Goal: Task Accomplishment & Management: Manage account settings

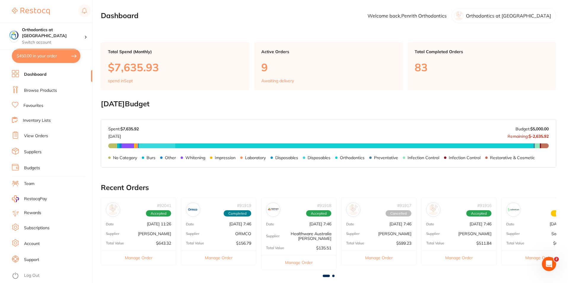
click at [44, 91] on link "Browse Products" at bounding box center [40, 90] width 33 height 6
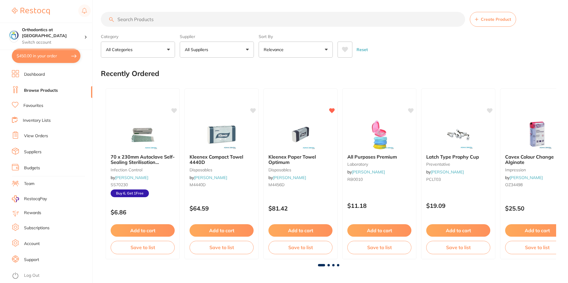
click at [247, 48] on button "All Suppliers" at bounding box center [217, 50] width 74 height 16
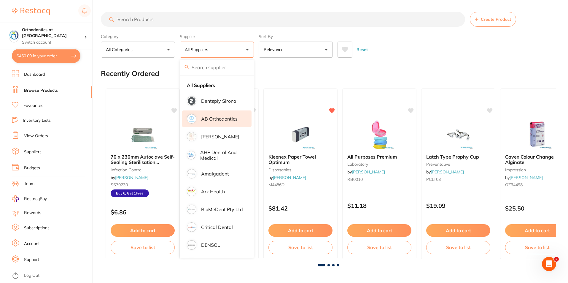
click at [212, 120] on p "AB Orthodontics" at bounding box center [219, 118] width 36 height 5
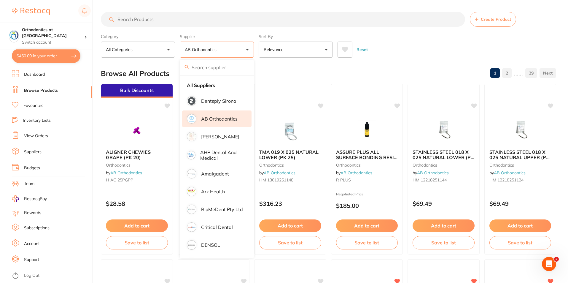
click at [379, 34] on div "Category All Categories All Categories orthodontics Clear Category false All Ca…" at bounding box center [328, 44] width 455 height 26
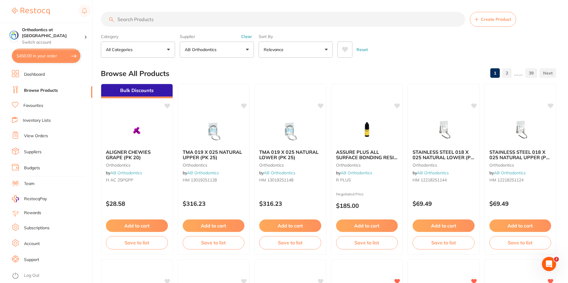
click at [130, 22] on input "search" at bounding box center [283, 19] width 364 height 15
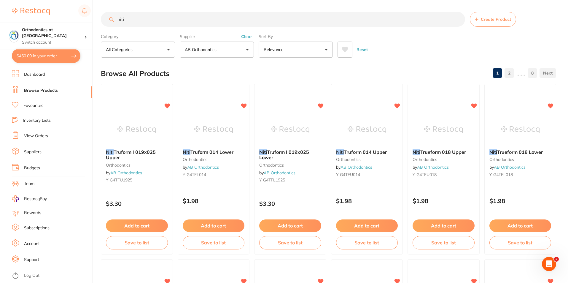
click at [246, 50] on button "AB Orthodontics" at bounding box center [217, 50] width 74 height 16
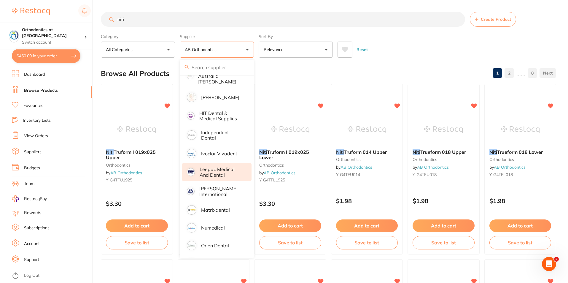
scroll to position [208, 0]
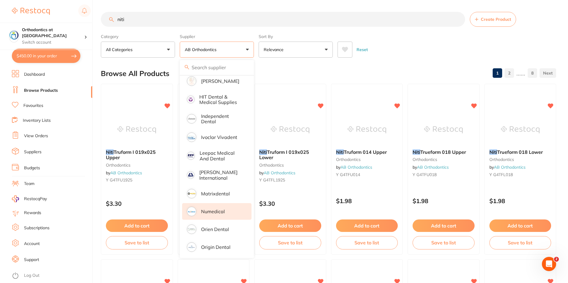
click at [212, 209] on p "Numedical" at bounding box center [213, 211] width 24 height 5
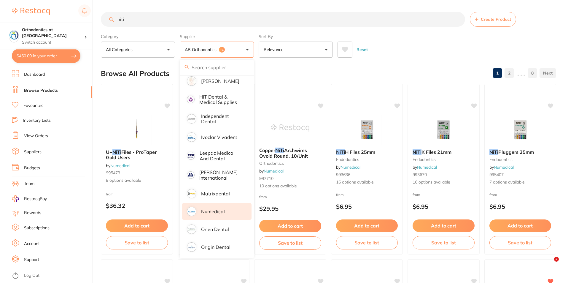
click at [129, 20] on input "niti" at bounding box center [283, 19] width 364 height 15
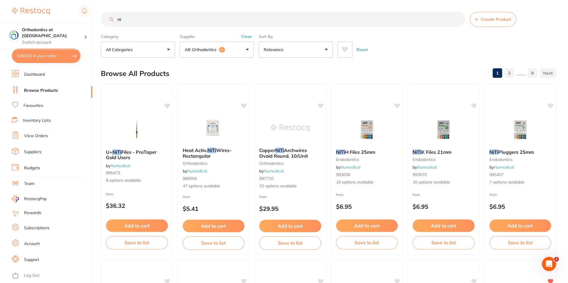
type input "n"
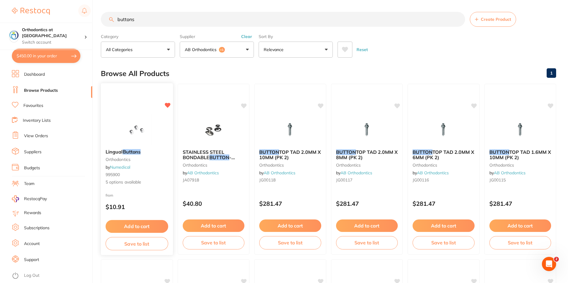
type input "buttons"
click at [129, 178] on div "Lingual Buttons orthodontics by Numedical 995900 5 options available" at bounding box center [137, 167] width 72 height 46
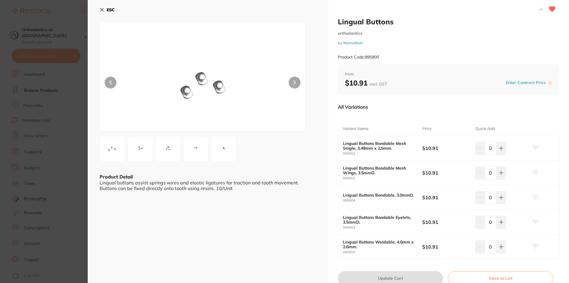
click at [103, 6] on button "ESC" at bounding box center [107, 10] width 15 height 10
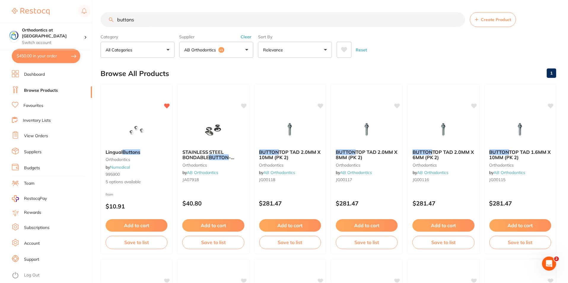
scroll to position [2, 0]
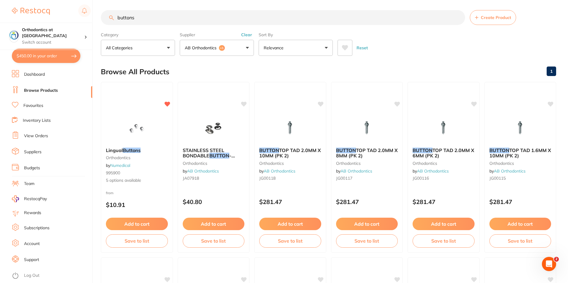
click at [248, 47] on button "AB Orthodontics +1" at bounding box center [217, 48] width 74 height 16
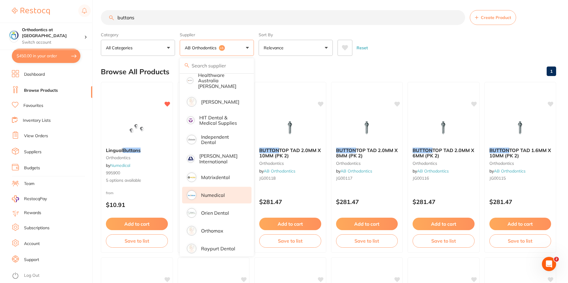
click at [235, 188] on li "Numedical" at bounding box center [216, 195] width 69 height 17
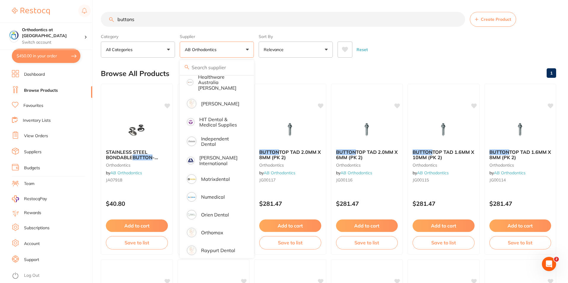
scroll to position [0, 0]
click at [409, 41] on div "Reset" at bounding box center [445, 47] width 214 height 21
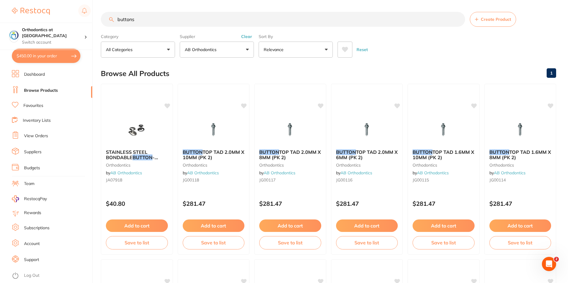
click at [248, 49] on button "AB Orthodontics" at bounding box center [217, 50] width 74 height 16
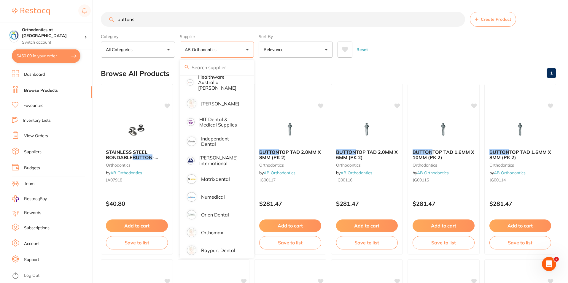
click at [247, 48] on button "AB Orthodontics" at bounding box center [217, 50] width 74 height 16
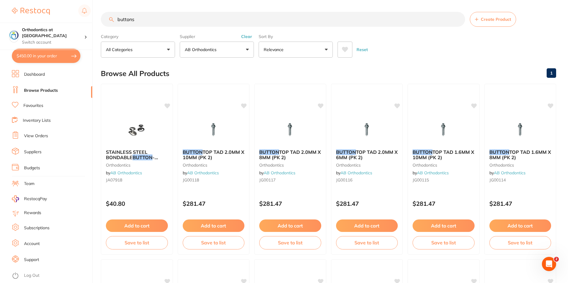
click at [247, 50] on button "AB Orthodontics" at bounding box center [217, 50] width 74 height 16
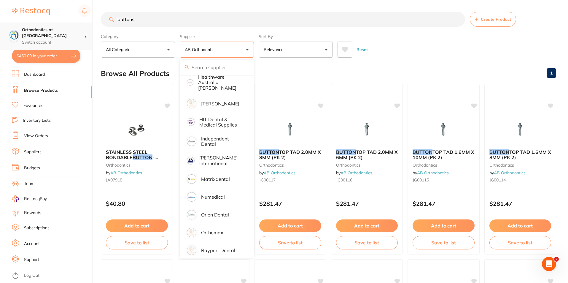
drag, startPoint x: 141, startPoint y: 21, endPoint x: 87, endPoint y: 30, distance: 55.6
click at [117, 20] on input "buttons" at bounding box center [283, 19] width 364 height 15
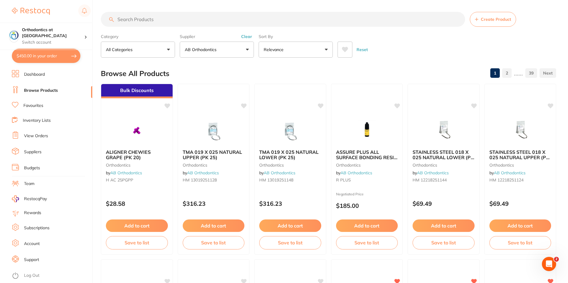
click at [247, 49] on button "AB Orthodontics" at bounding box center [217, 50] width 74 height 16
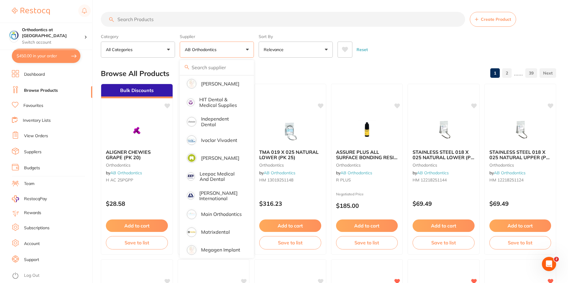
scroll to position [435, 0]
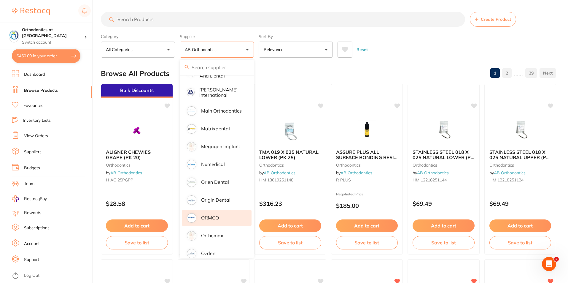
click at [203, 215] on p "ORMCO" at bounding box center [210, 217] width 18 height 5
click at [365, 49] on button "Reset" at bounding box center [362, 50] width 15 height 16
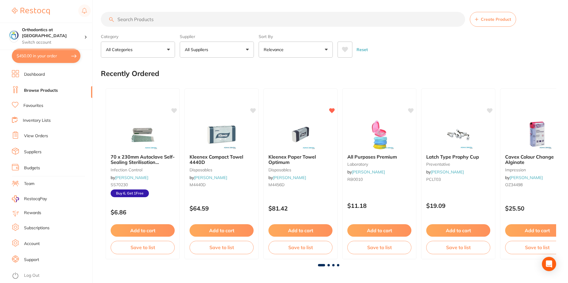
click at [36, 109] on li "Favourites" at bounding box center [52, 106] width 80 height 8
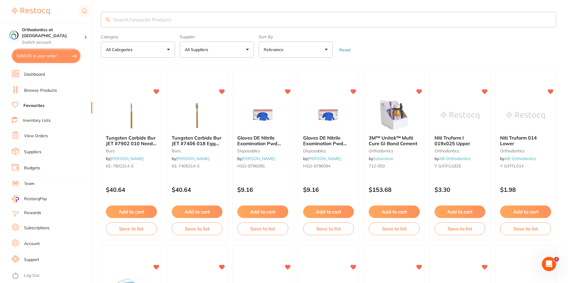
click at [246, 49] on button "All Suppliers" at bounding box center [217, 50] width 74 height 16
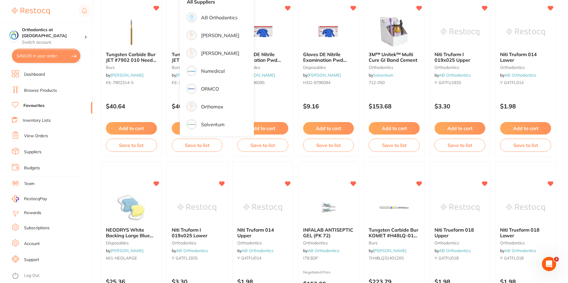
scroll to position [89, 0]
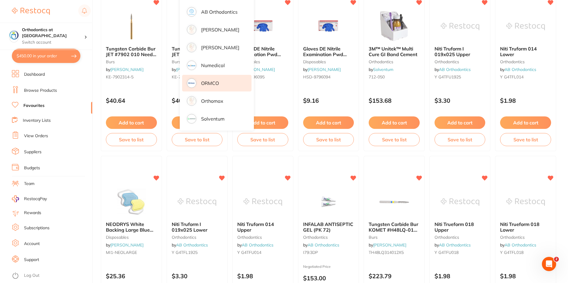
click at [215, 86] on p "ORMCO" at bounding box center [210, 82] width 18 height 5
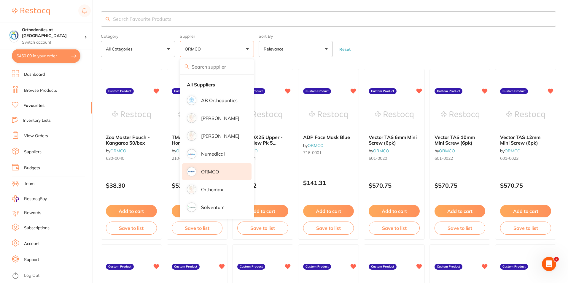
scroll to position [0, 0]
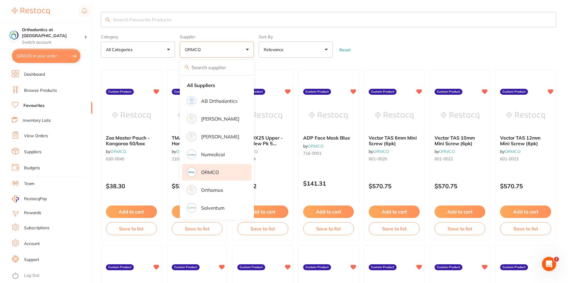
click at [441, 46] on form "Category All Categories All Categories No categories found Clear Category false…" at bounding box center [328, 45] width 455 height 26
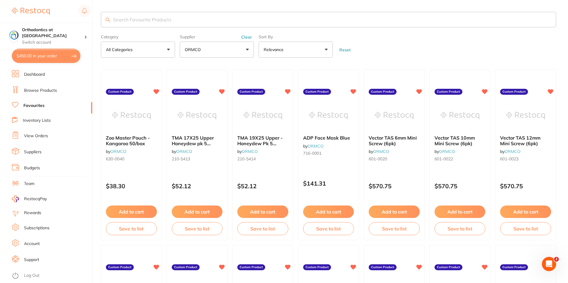
click at [133, 23] on input "search" at bounding box center [328, 19] width 455 height 15
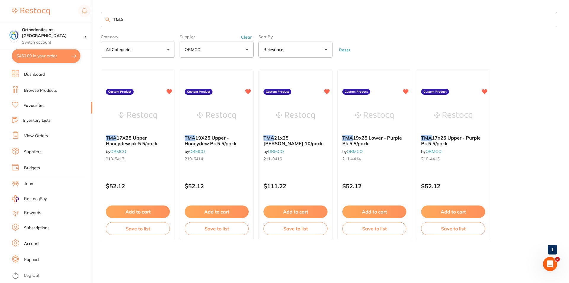
type input "TMA"
click at [47, 89] on link "Browse Products" at bounding box center [40, 90] width 33 height 6
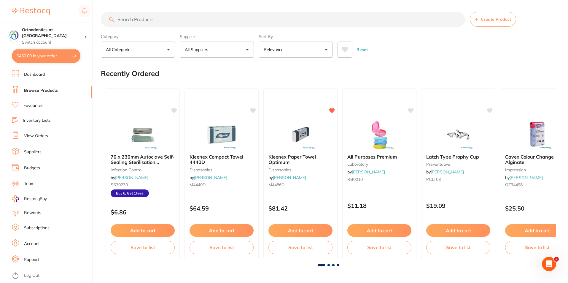
click at [149, 18] on input "search" at bounding box center [283, 19] width 364 height 15
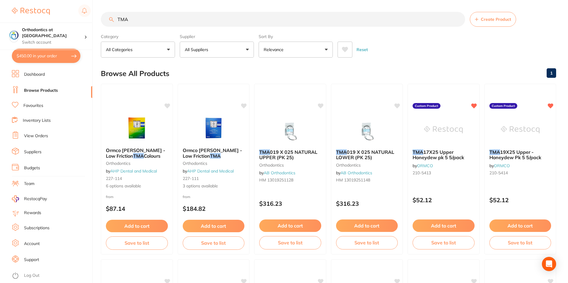
type input "TMA"
click at [246, 49] on button "All Suppliers" at bounding box center [217, 50] width 74 height 16
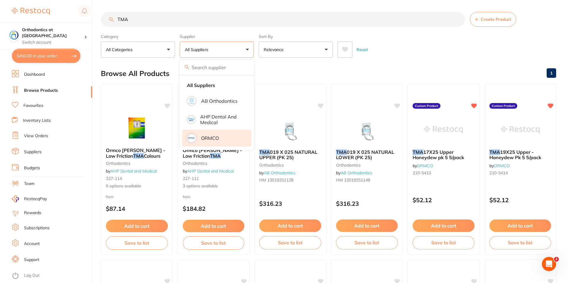
click at [217, 136] on p "ORMCO" at bounding box center [210, 137] width 18 height 5
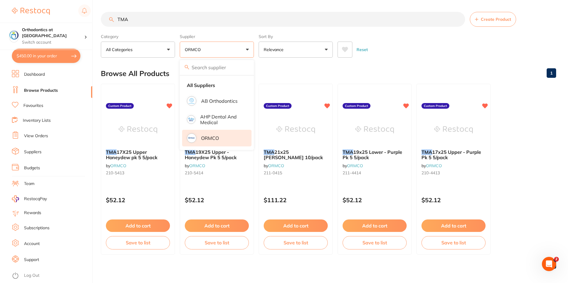
click at [396, 45] on div "Reset" at bounding box center [445, 47] width 214 height 21
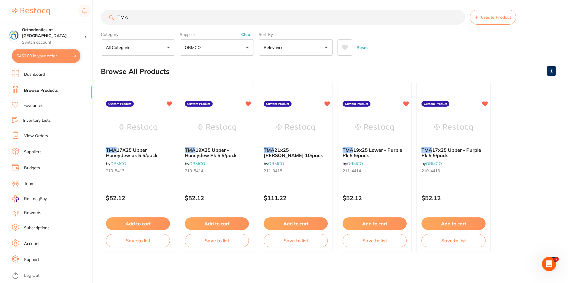
scroll to position [2, 0]
click at [247, 48] on button "ORMCO" at bounding box center [217, 47] width 74 height 16
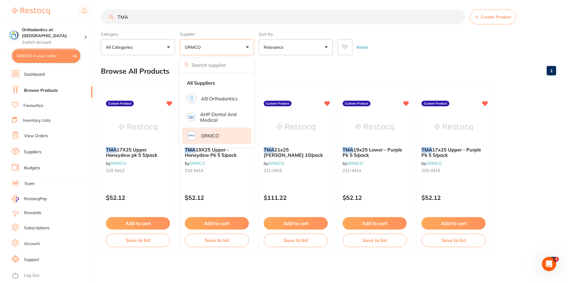
click at [276, 67] on div "Browse All Products 1" at bounding box center [328, 71] width 455 height 20
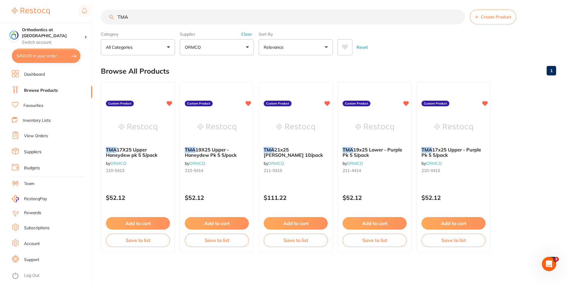
checkbox input "true"
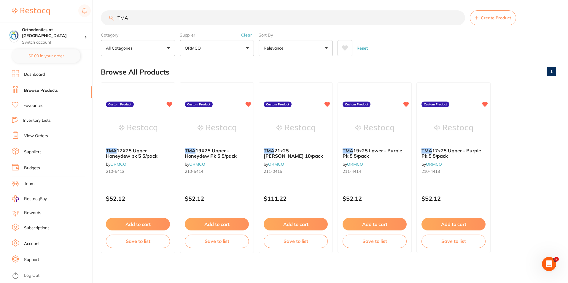
scroll to position [0, 0]
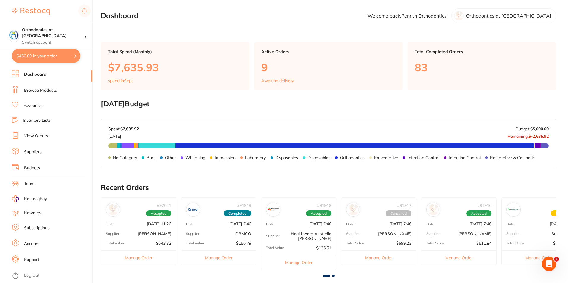
click at [30, 276] on link "Log Out" at bounding box center [31, 275] width 15 height 6
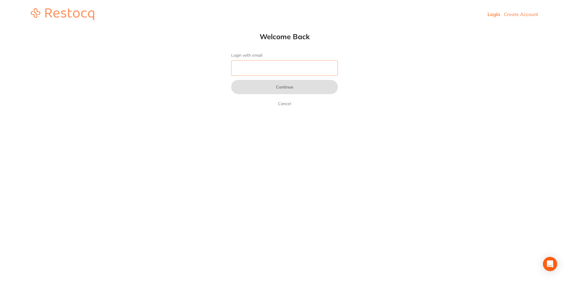
click at [261, 66] on input "Login with email" at bounding box center [284, 67] width 107 height 15
type input "[EMAIL_ADDRESS][DOMAIN_NAME]"
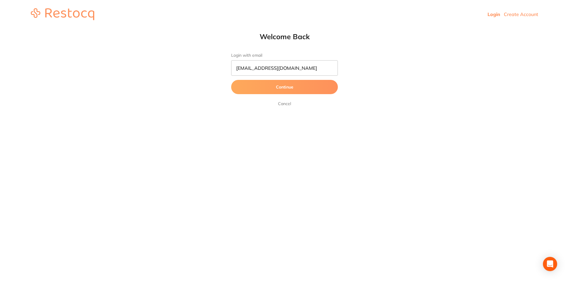
click at [290, 87] on button "Continue" at bounding box center [284, 87] width 107 height 14
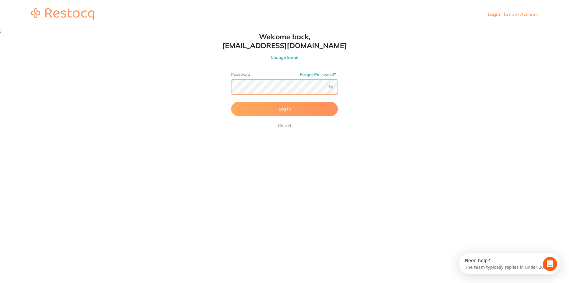
click at [231, 102] on button "Log In" at bounding box center [284, 109] width 107 height 14
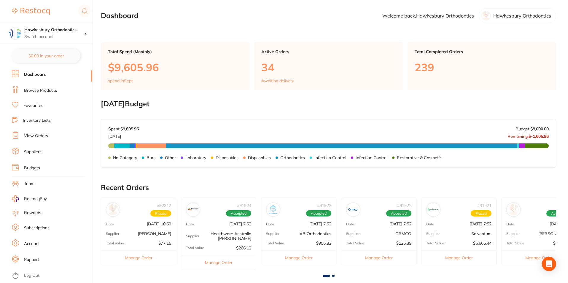
click at [39, 105] on link "Favourites" at bounding box center [33, 106] width 20 height 6
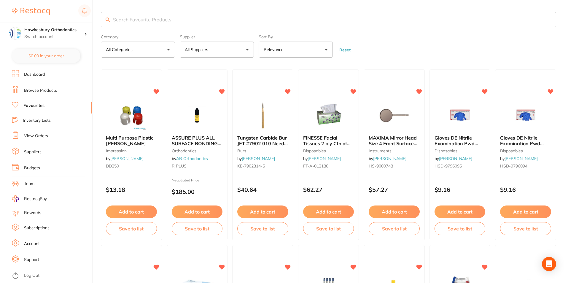
click at [248, 48] on button "All Suppliers" at bounding box center [217, 50] width 74 height 16
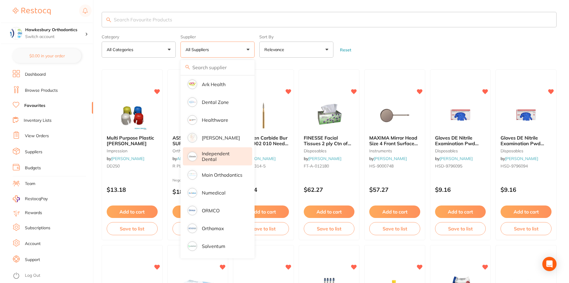
scroll to position [55, 0]
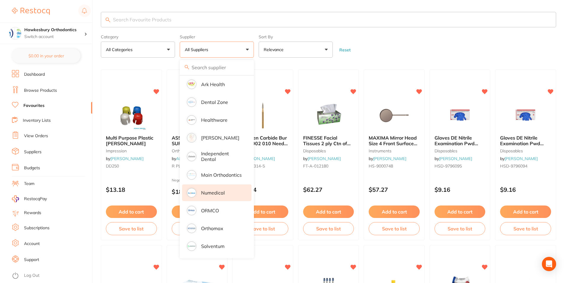
click at [217, 190] on p "Numedical" at bounding box center [213, 192] width 24 height 5
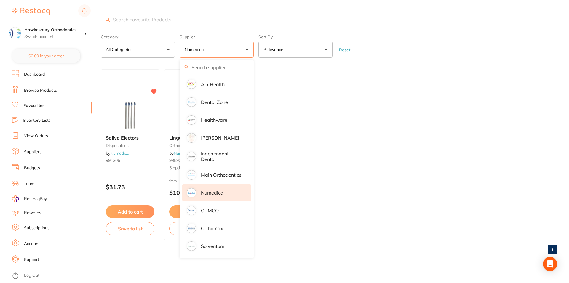
click at [397, 125] on ul "Saliva Ejectors disposables by Numedical 991306 $31.73 Add to cart Save to list…" at bounding box center [329, 154] width 457 height 171
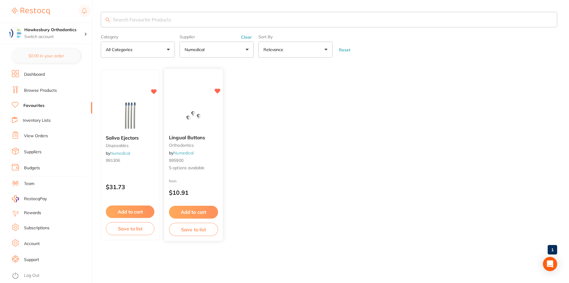
click at [195, 166] on span "5 options available" at bounding box center [193, 168] width 49 height 6
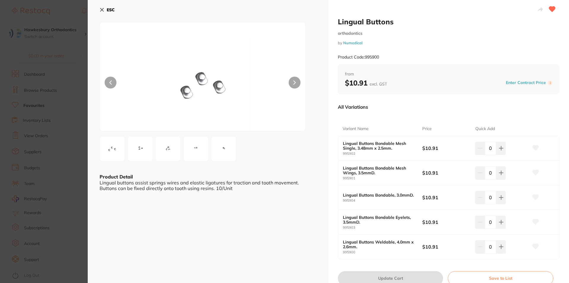
scroll to position [0, 0]
click at [100, 9] on icon at bounding box center [102, 9] width 5 height 5
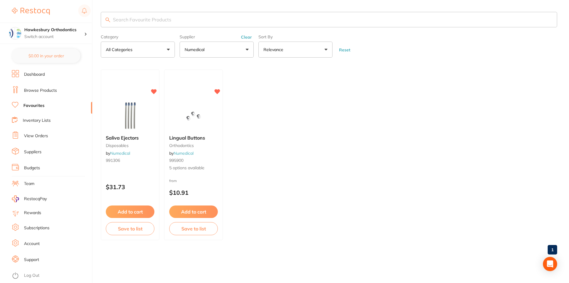
click at [247, 50] on button "Numedical" at bounding box center [217, 50] width 74 height 16
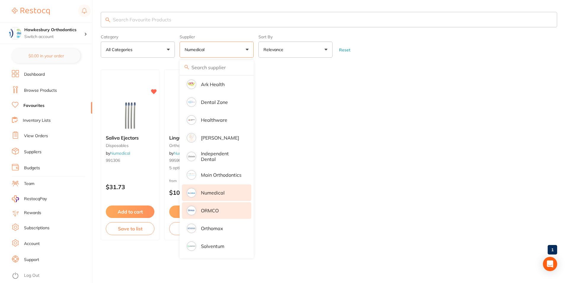
click at [211, 208] on p "ORMCO" at bounding box center [210, 210] width 18 height 5
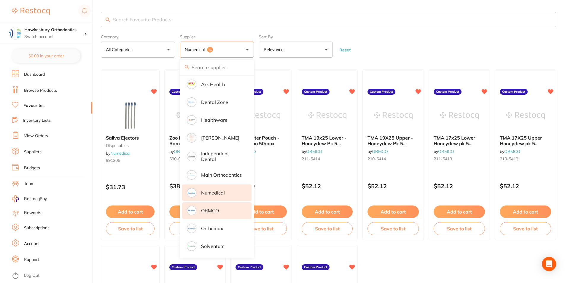
click at [389, 42] on form "Category All Categories All Categories disposables orthodontics Clear Category …" at bounding box center [328, 45] width 455 height 26
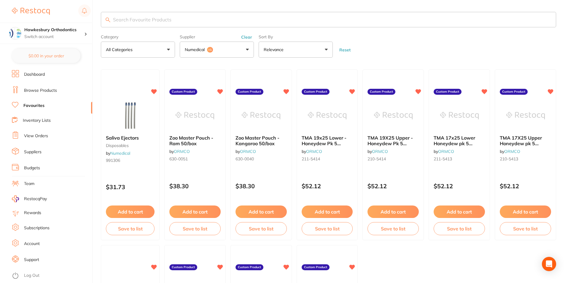
click at [245, 49] on button "Numedical +1" at bounding box center [217, 50] width 74 height 16
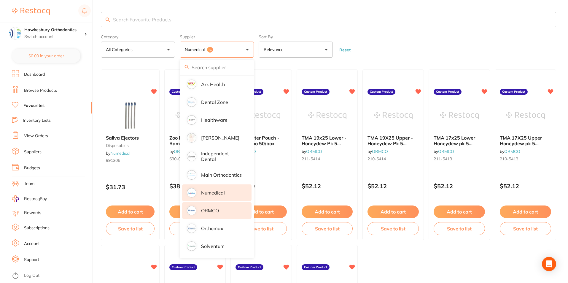
click at [211, 190] on p "Numedical" at bounding box center [213, 192] width 24 height 5
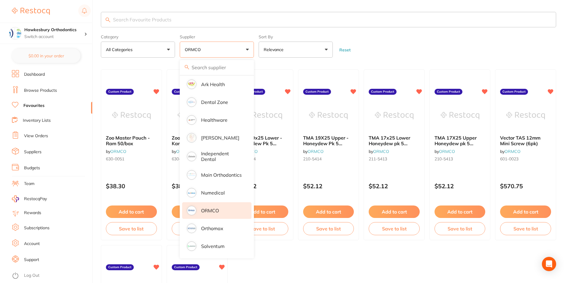
click at [389, 35] on form "Category All Categories All Categories No categories found Clear Category false…" at bounding box center [328, 45] width 455 height 26
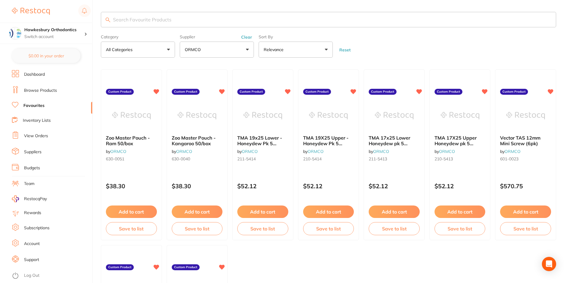
click at [121, 15] on input "search" at bounding box center [328, 19] width 455 height 15
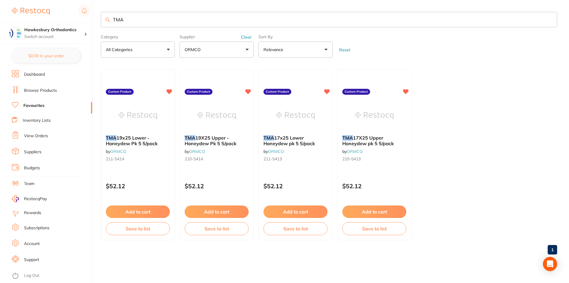
click at [248, 48] on button "ORMCO" at bounding box center [217, 50] width 74 height 16
drag, startPoint x: 129, startPoint y: 20, endPoint x: 114, endPoint y: 20, distance: 15.1
click at [114, 20] on input "TMA" at bounding box center [329, 19] width 457 height 15
type input "niti tru"
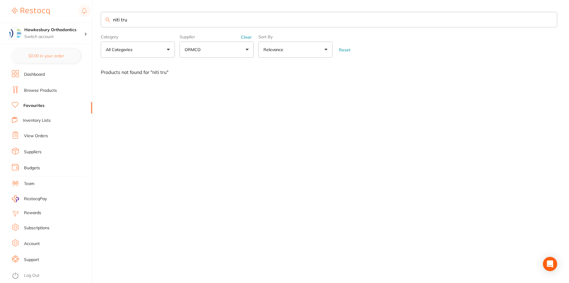
click at [248, 49] on button "ORMCO" at bounding box center [217, 50] width 74 height 16
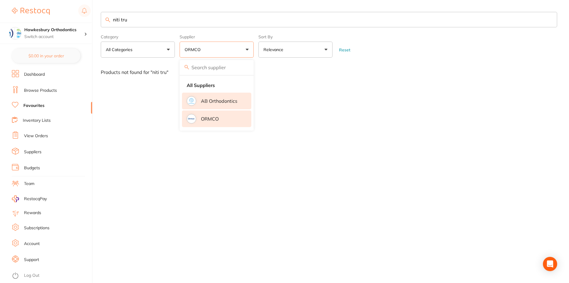
click at [225, 101] on p "AB Orthodontics" at bounding box center [219, 100] width 36 height 5
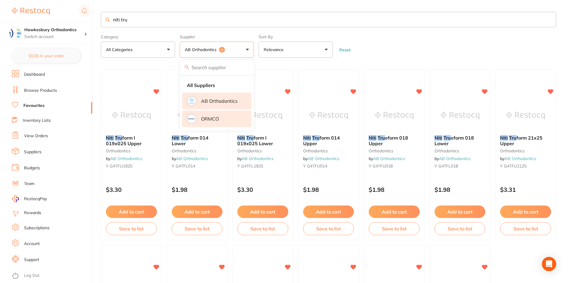
click at [234, 119] on li "ORMCO" at bounding box center [216, 118] width 69 height 17
click at [416, 45] on form "Category All Categories All Categories orthodontics Clear Category false All Ca…" at bounding box center [328, 45] width 455 height 26
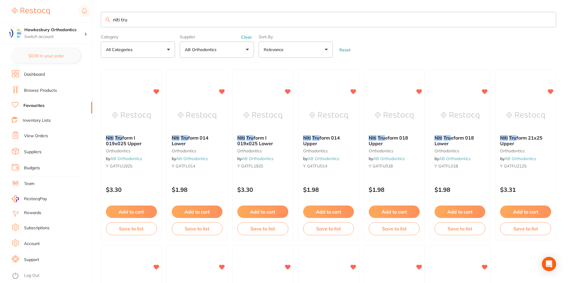
click at [137, 20] on input "niti tru" at bounding box center [328, 19] width 455 height 15
click at [44, 88] on link "Browse Products" at bounding box center [40, 90] width 33 height 6
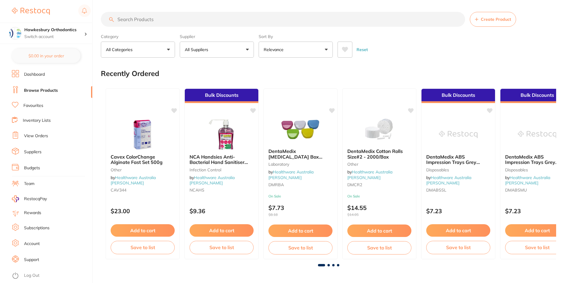
click at [131, 20] on input "search" at bounding box center [283, 19] width 364 height 15
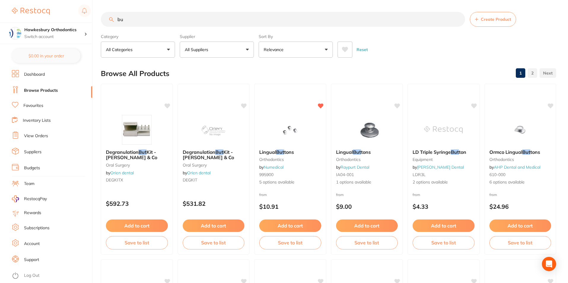
type input "b"
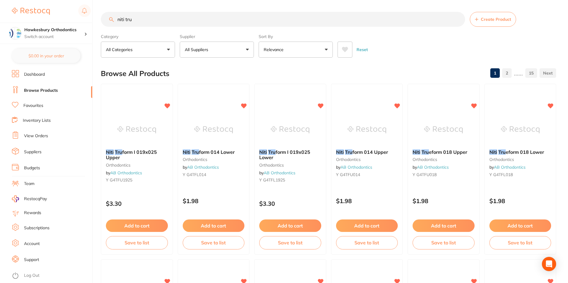
click at [246, 47] on button "All Suppliers" at bounding box center [217, 50] width 74 height 16
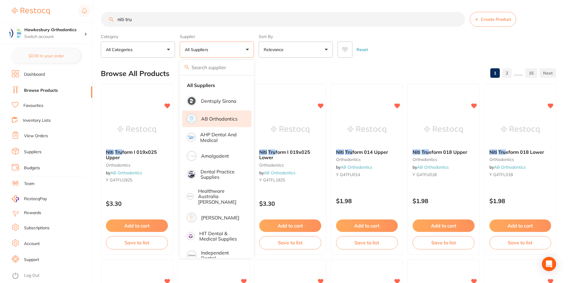
click at [224, 119] on p "AB Orthodontics" at bounding box center [219, 118] width 36 height 5
click at [389, 53] on div "Reset" at bounding box center [445, 47] width 214 height 21
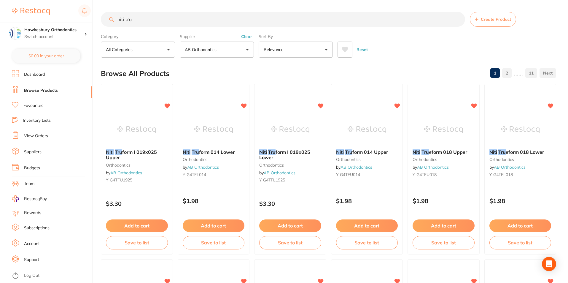
click at [133, 17] on input "niti tru" at bounding box center [283, 19] width 364 height 15
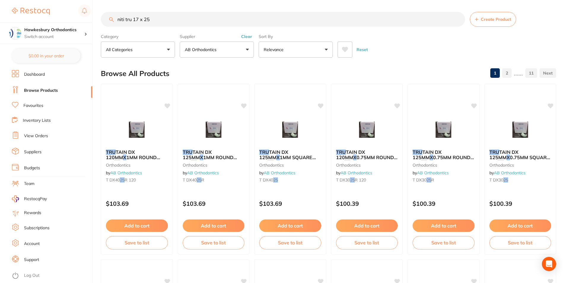
drag, startPoint x: 152, startPoint y: 17, endPoint x: 114, endPoint y: 17, distance: 38.6
click at [114, 17] on input "niti tru 17 x 25" at bounding box center [283, 19] width 364 height 15
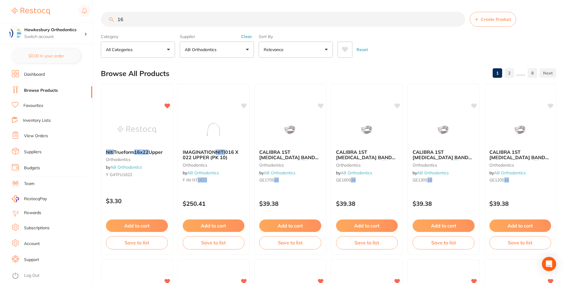
type input "1"
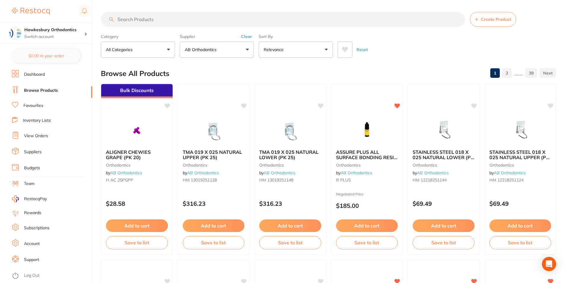
click at [44, 135] on link "View Orders" at bounding box center [36, 136] width 24 height 6
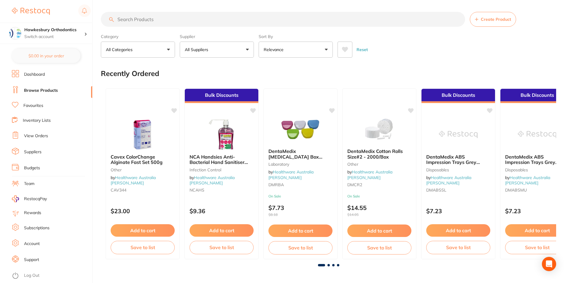
click at [246, 49] on button "All Suppliers" at bounding box center [217, 50] width 74 height 16
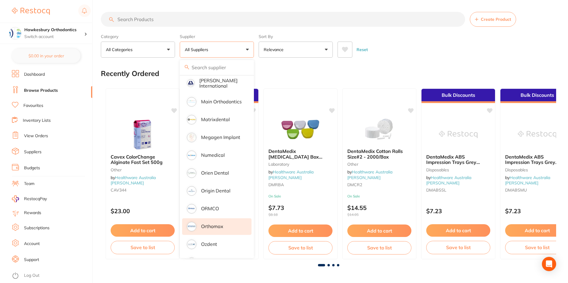
scroll to position [445, 0]
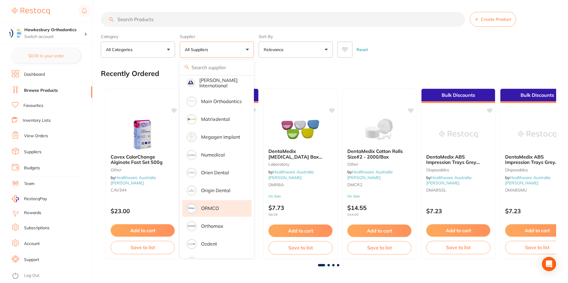
click at [216, 205] on p "ORMCO" at bounding box center [210, 207] width 18 height 5
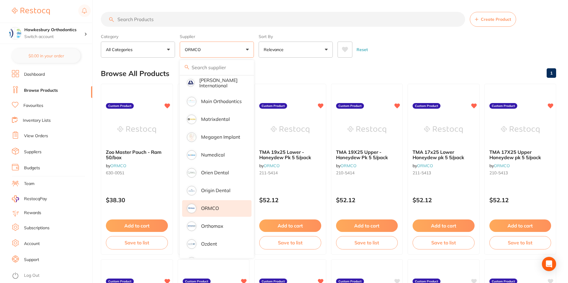
click at [407, 44] on div "Reset" at bounding box center [445, 47] width 214 height 21
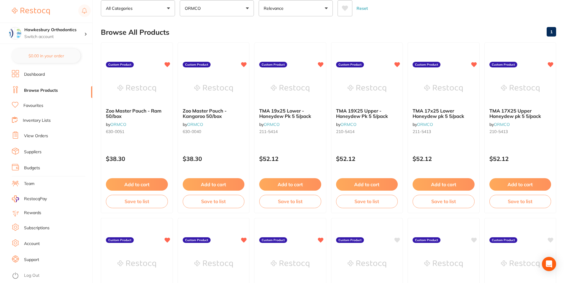
scroll to position [0, 0]
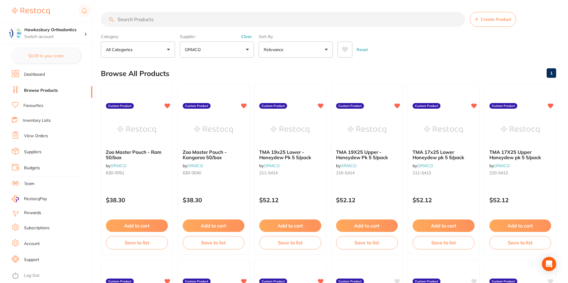
click at [41, 136] on link "View Orders" at bounding box center [36, 136] width 24 height 6
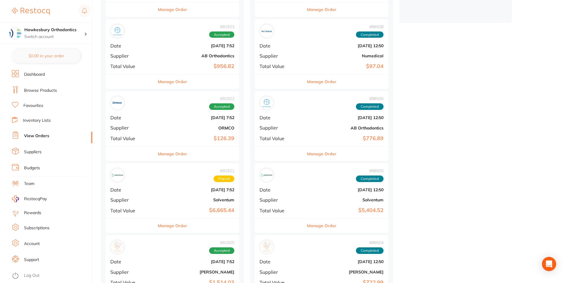
scroll to position [237, 0]
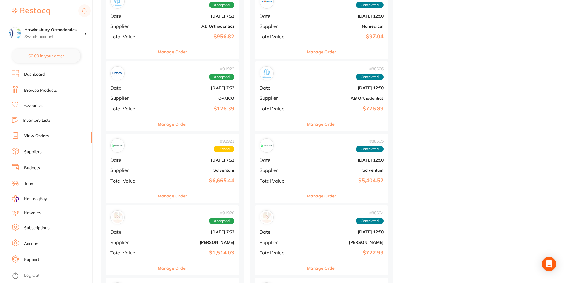
click at [161, 196] on button "Manage Order" at bounding box center [172, 196] width 29 height 14
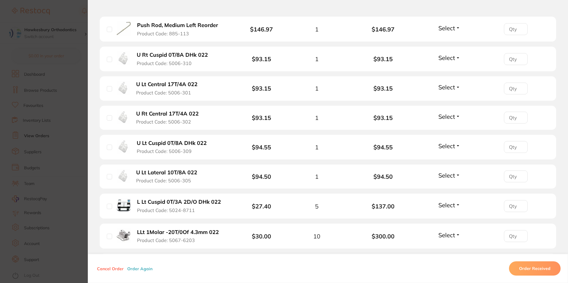
scroll to position [911, 0]
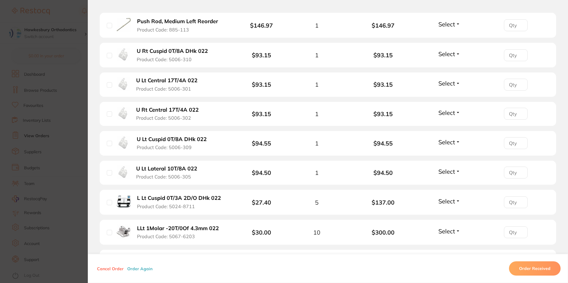
click at [528, 268] on button "Order Received" at bounding box center [535, 268] width 52 height 14
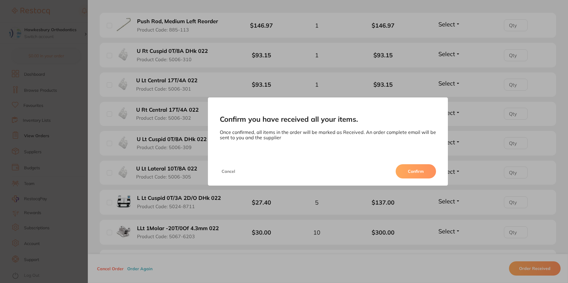
click at [413, 172] on button "Confirm" at bounding box center [416, 171] width 40 height 14
